Goal: Information Seeking & Learning: Learn about a topic

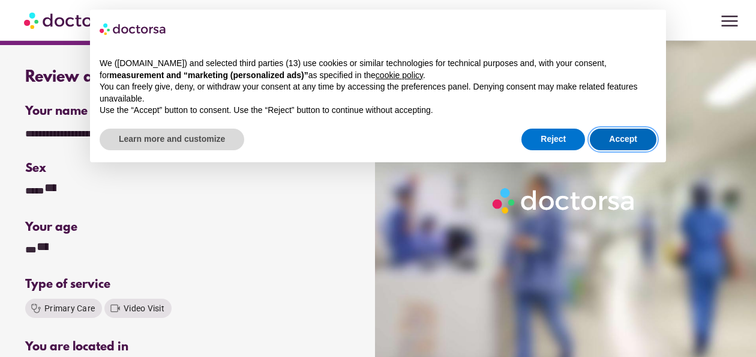
click at [624, 131] on button "Accept" at bounding box center [623, 139] width 67 height 22
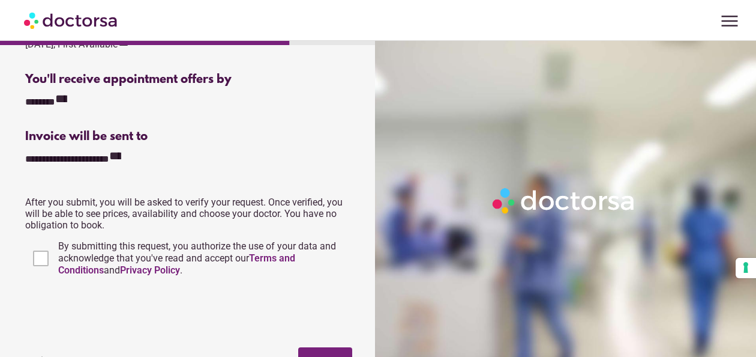
scroll to position [563, 0]
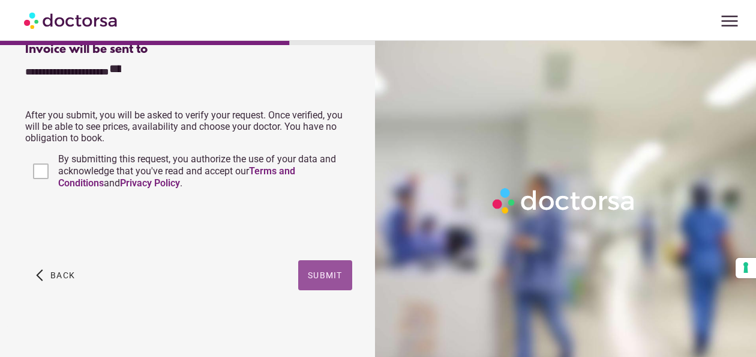
click at [327, 268] on span "button" at bounding box center [325, 275] width 54 height 30
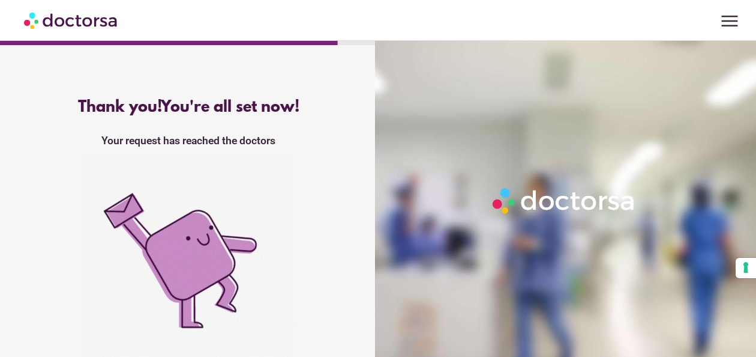
click at [91, 19] on img at bounding box center [71, 20] width 95 height 27
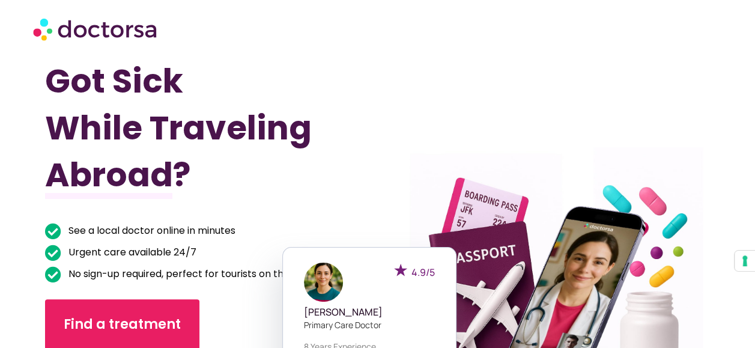
click at [119, 30] on img at bounding box center [96, 29] width 126 height 36
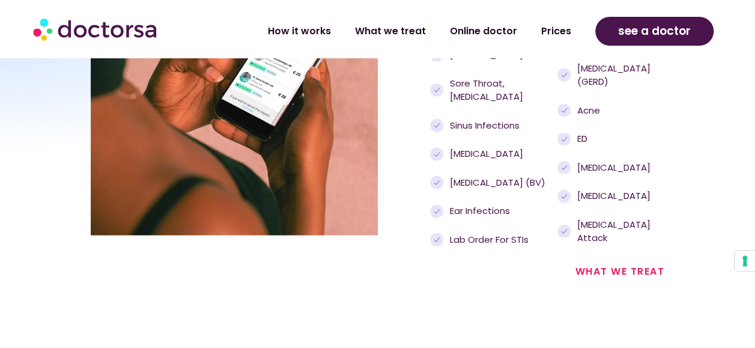
scroll to position [1344, 0]
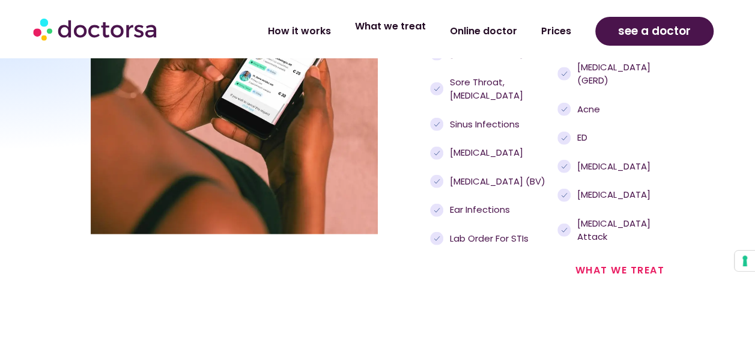
click at [409, 22] on link "What we treat" at bounding box center [390, 27] width 95 height 28
